Goal: Information Seeking & Learning: Learn about a topic

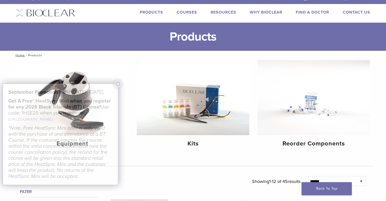
scroll to position [6, 0]
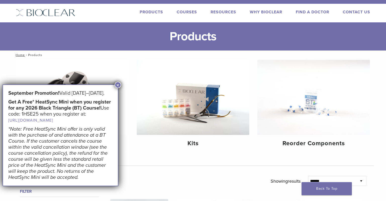
click at [117, 85] on button "×" at bounding box center [118, 85] width 7 height 7
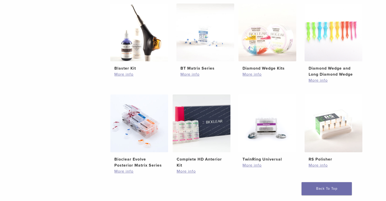
scroll to position [293, 0]
click at [194, 159] on h2 "Complete HD Anterior Kit" at bounding box center [202, 162] width 50 height 12
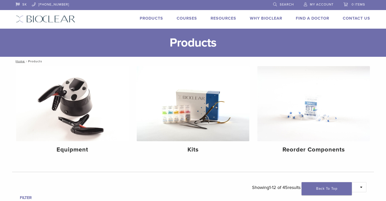
scroll to position [293, 0]
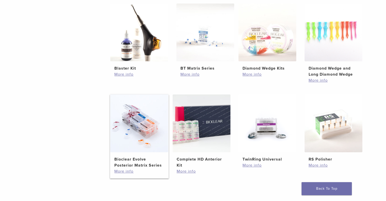
click at [130, 160] on h2 "Bioclear Evolve Posterior Matrix Series" at bounding box center [139, 162] width 50 height 12
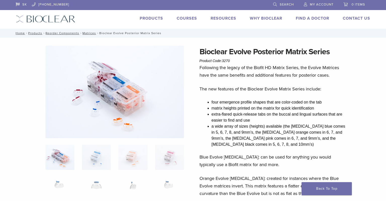
click at [183, 16] on link "Courses" at bounding box center [187, 18] width 20 height 5
